Goal: Understand site structure: Understand site structure

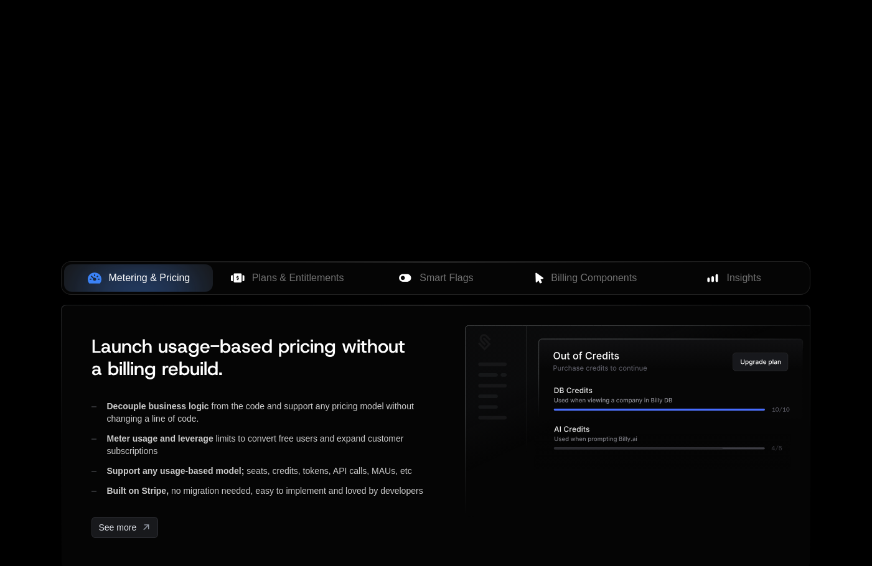
scroll to position [436, 0]
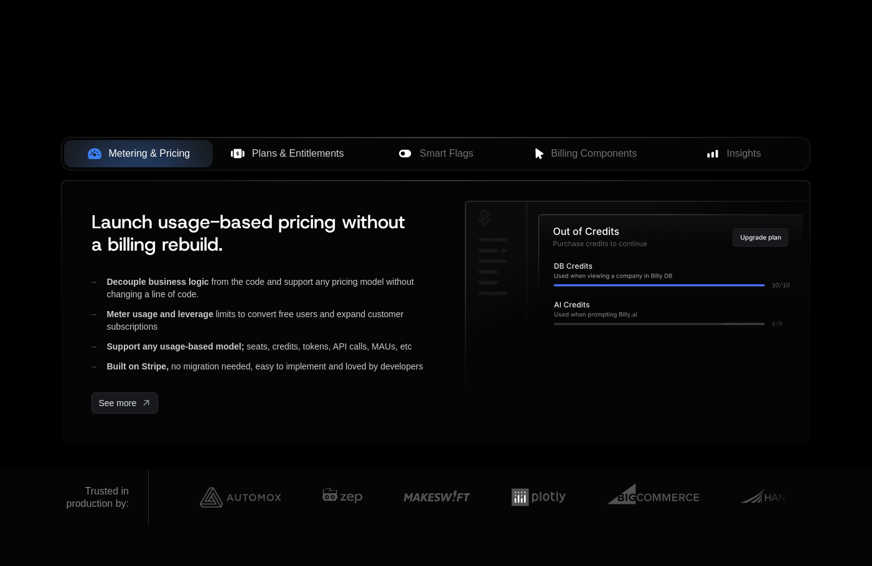
click at [285, 152] on span "Plans & Entitlements" at bounding box center [298, 153] width 92 height 15
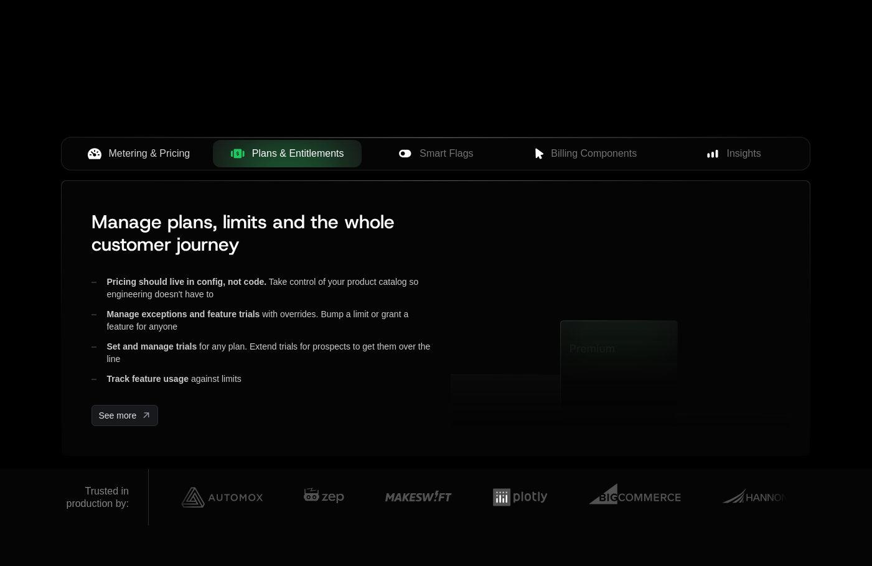
click at [153, 150] on span "Metering & Pricing" at bounding box center [150, 153] width 82 height 15
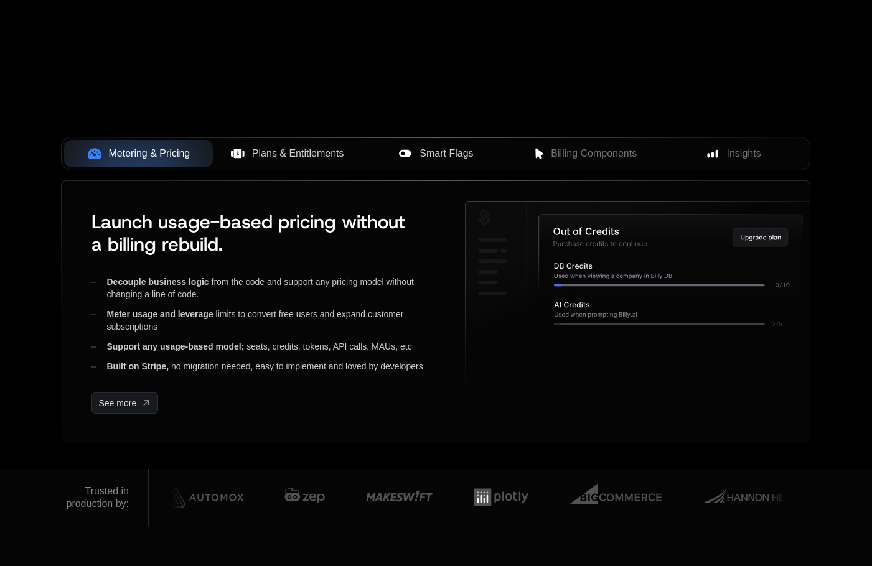
click at [460, 151] on span "Smart Flags" at bounding box center [446, 153] width 54 height 15
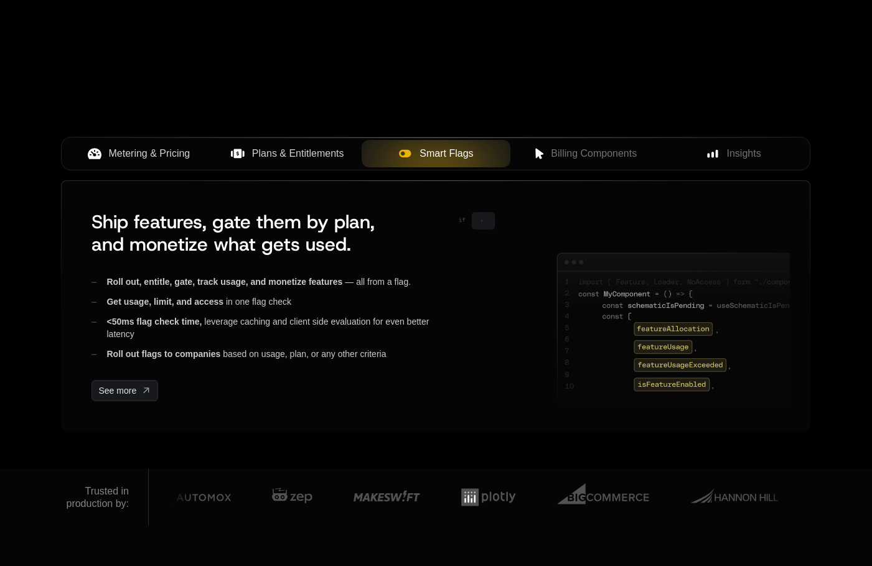
click at [263, 153] on span "Plans & Entitlements" at bounding box center [298, 153] width 92 height 15
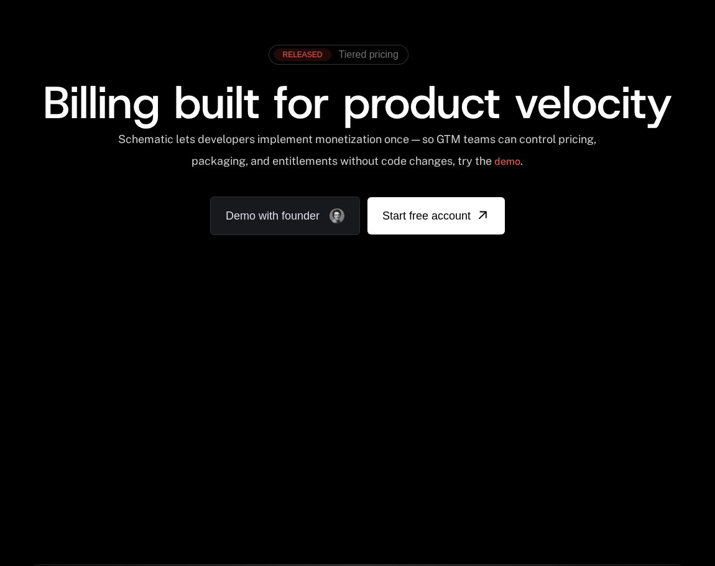
scroll to position [0, 0]
